Goal: Task Accomplishment & Management: Use online tool/utility

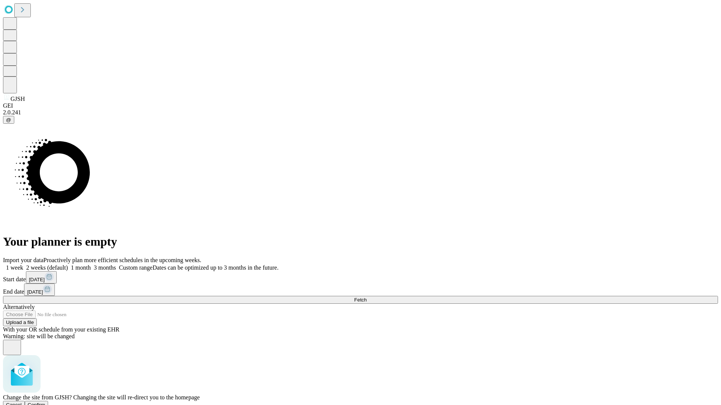
click at [45, 402] on span "Confirm" at bounding box center [37, 405] width 18 height 6
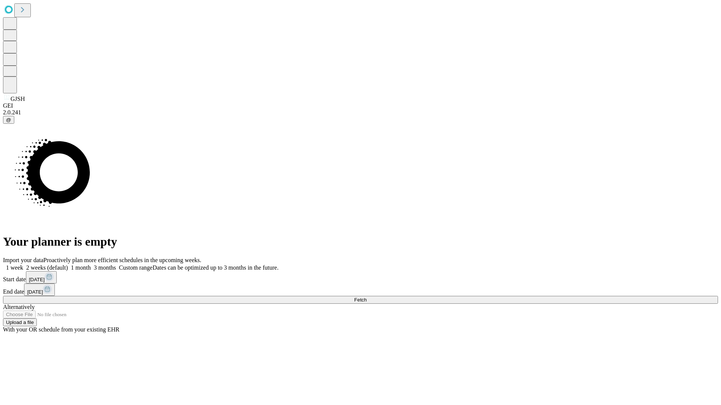
click at [91, 265] on label "1 month" at bounding box center [79, 268] width 23 height 6
click at [366, 297] on span "Fetch" at bounding box center [360, 300] width 12 height 6
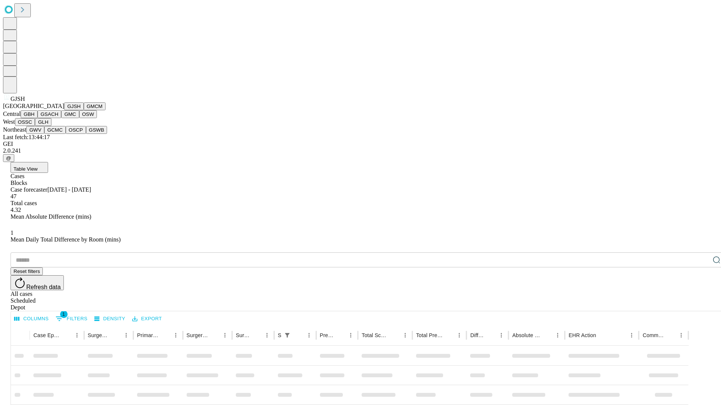
click at [84, 110] on button "GMCM" at bounding box center [95, 106] width 22 height 8
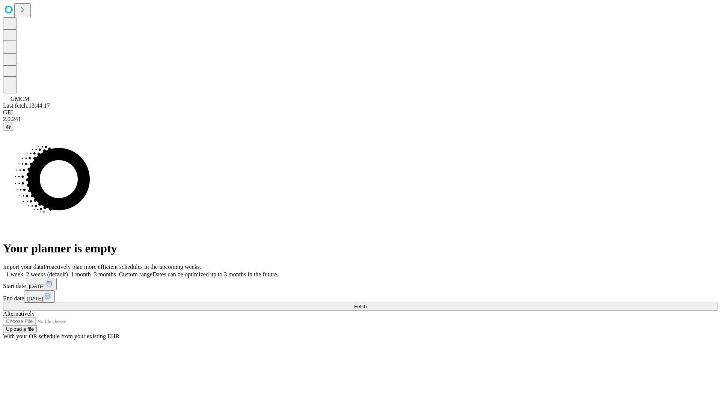
click at [91, 271] on label "1 month" at bounding box center [79, 274] width 23 height 6
click at [366, 304] on span "Fetch" at bounding box center [360, 307] width 12 height 6
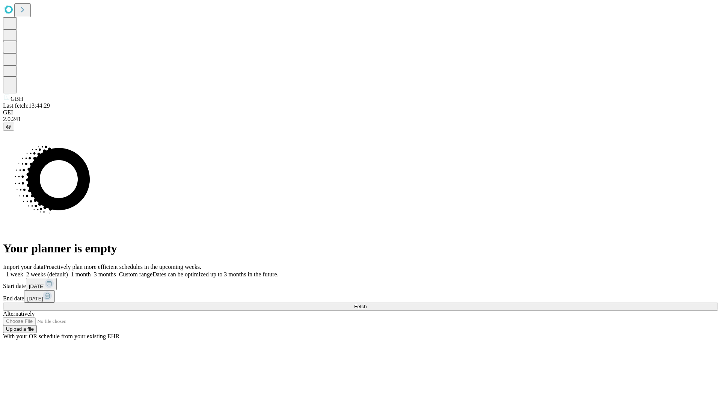
click at [91, 271] on label "1 month" at bounding box center [79, 274] width 23 height 6
click at [366, 304] on span "Fetch" at bounding box center [360, 307] width 12 height 6
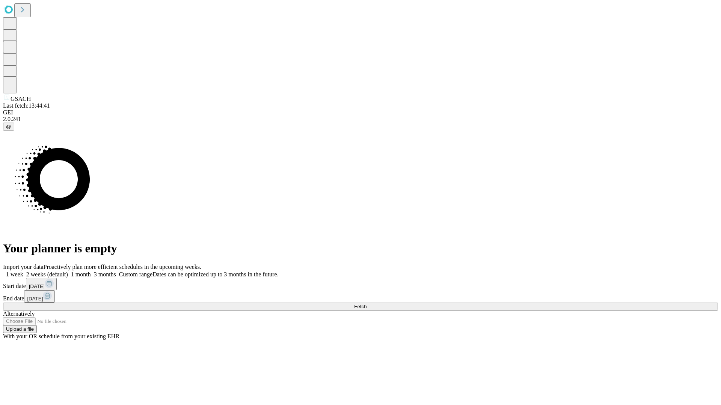
click at [91, 271] on label "1 month" at bounding box center [79, 274] width 23 height 6
click at [366, 304] on span "Fetch" at bounding box center [360, 307] width 12 height 6
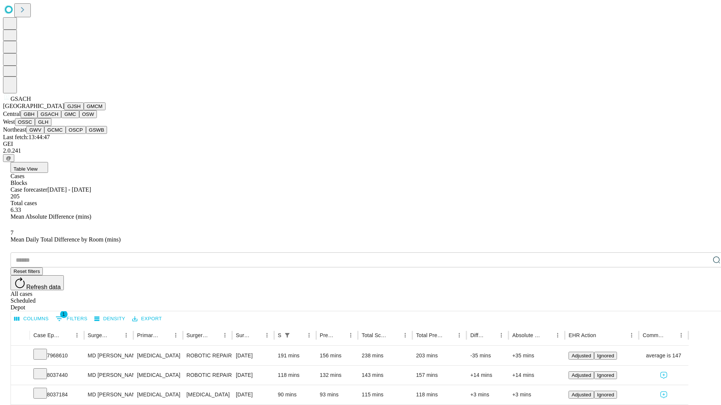
click at [61, 118] on button "GMC" at bounding box center [70, 114] width 18 height 8
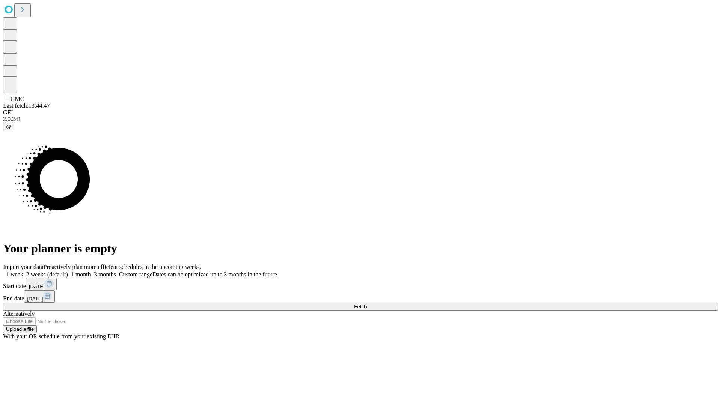
click at [366, 304] on span "Fetch" at bounding box center [360, 307] width 12 height 6
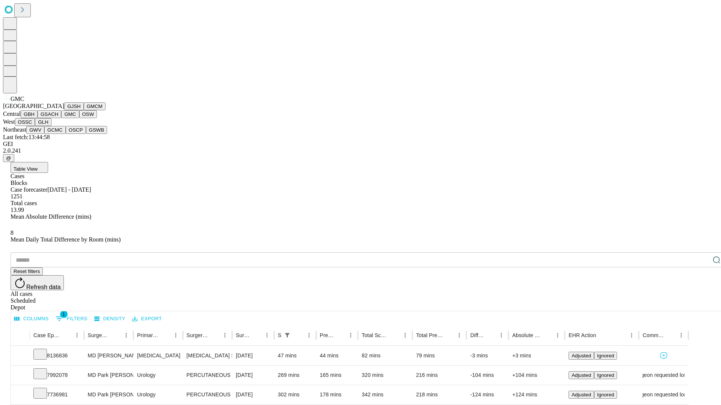
click at [79, 118] on button "OSW" at bounding box center [88, 114] width 18 height 8
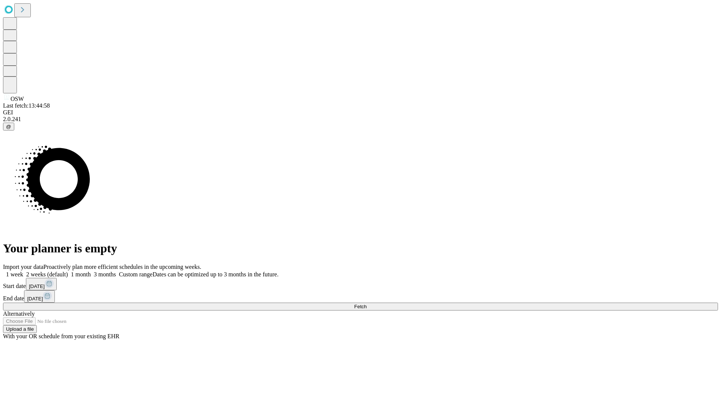
click at [91, 271] on label "1 month" at bounding box center [79, 274] width 23 height 6
click at [366, 304] on span "Fetch" at bounding box center [360, 307] width 12 height 6
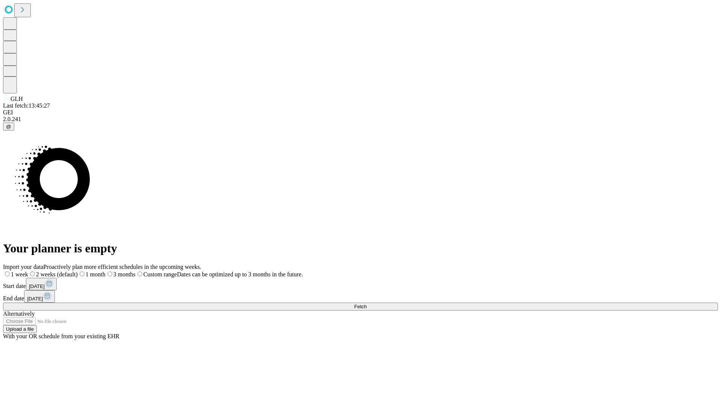
click at [105, 271] on label "1 month" at bounding box center [92, 274] width 28 height 6
click at [366, 304] on span "Fetch" at bounding box center [360, 307] width 12 height 6
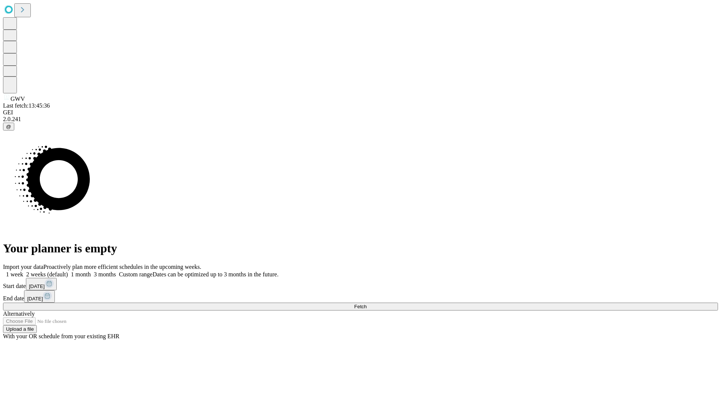
click at [91, 271] on label "1 month" at bounding box center [79, 274] width 23 height 6
click at [366, 304] on span "Fetch" at bounding box center [360, 307] width 12 height 6
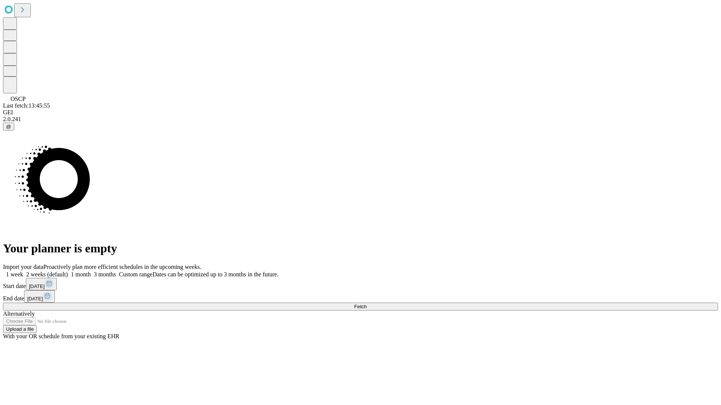
click at [91, 271] on label "1 month" at bounding box center [79, 274] width 23 height 6
click at [366, 304] on span "Fetch" at bounding box center [360, 307] width 12 height 6
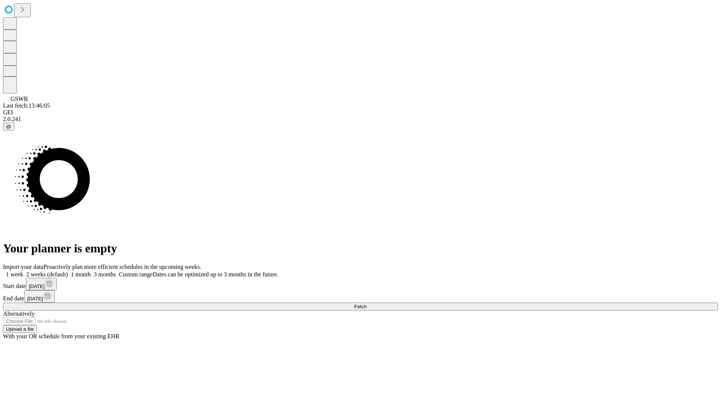
click at [91, 271] on label "1 month" at bounding box center [79, 274] width 23 height 6
click at [366, 304] on span "Fetch" at bounding box center [360, 307] width 12 height 6
